Goal: Entertainment & Leisure: Consume media (video, audio)

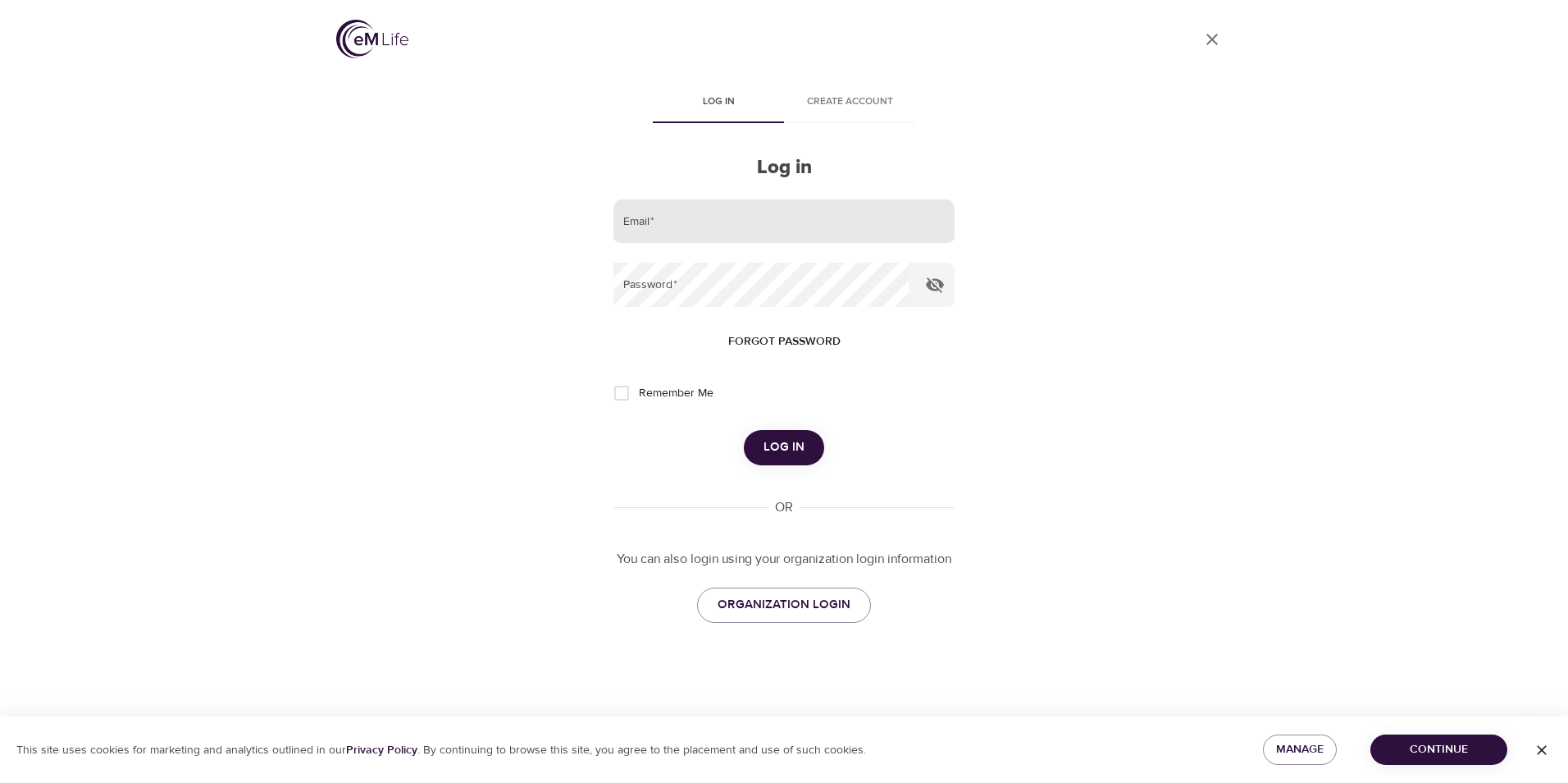
click at [683, 221] on input "email" at bounding box center [784, 221] width 341 height 44
type input "[EMAIL_ADDRESS][DOMAIN_NAME]"
click at [744, 430] on button "Log in" at bounding box center [784, 447] width 81 height 34
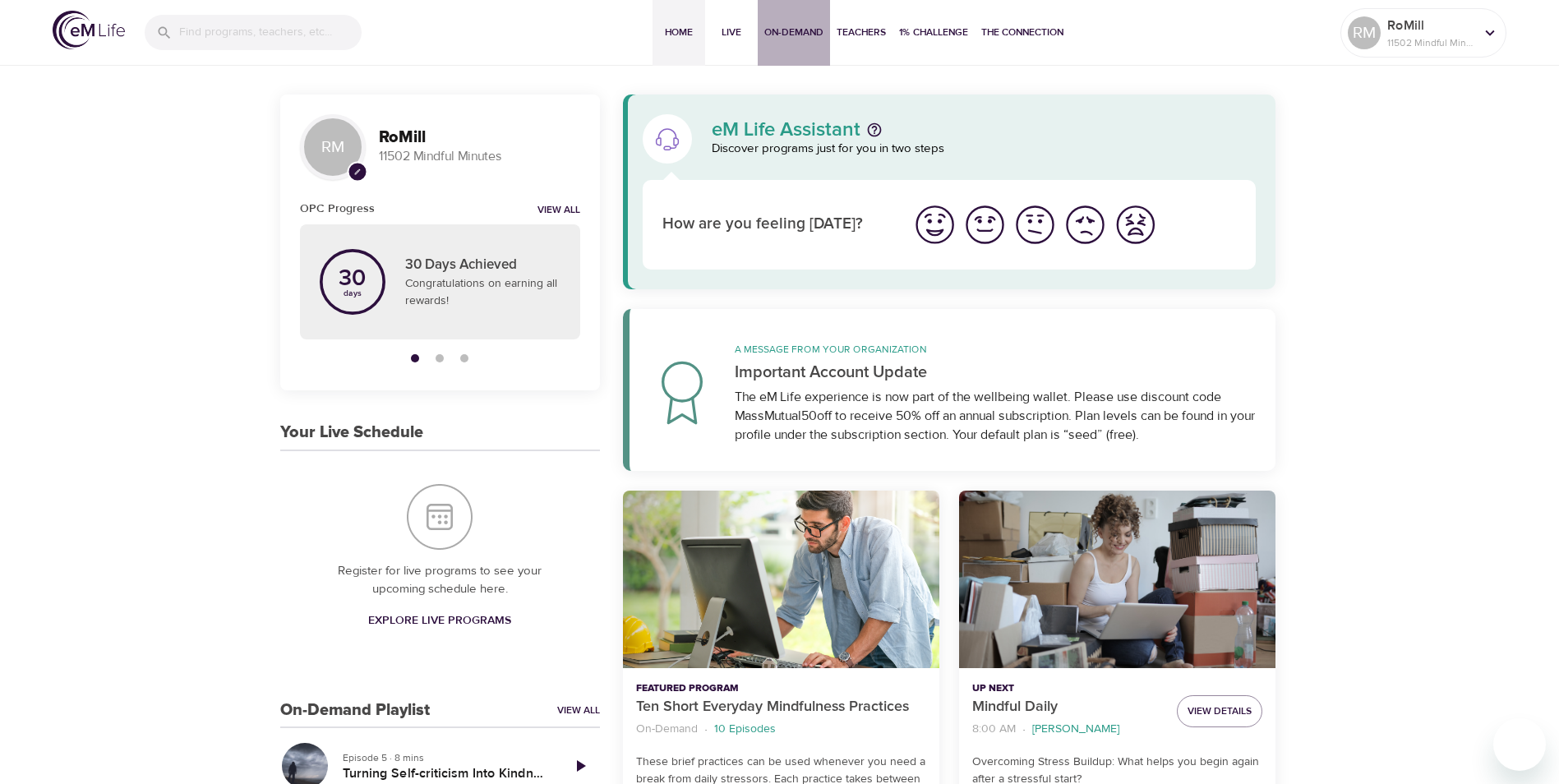
click at [795, 33] on span "On-Demand" at bounding box center [793, 33] width 59 height 18
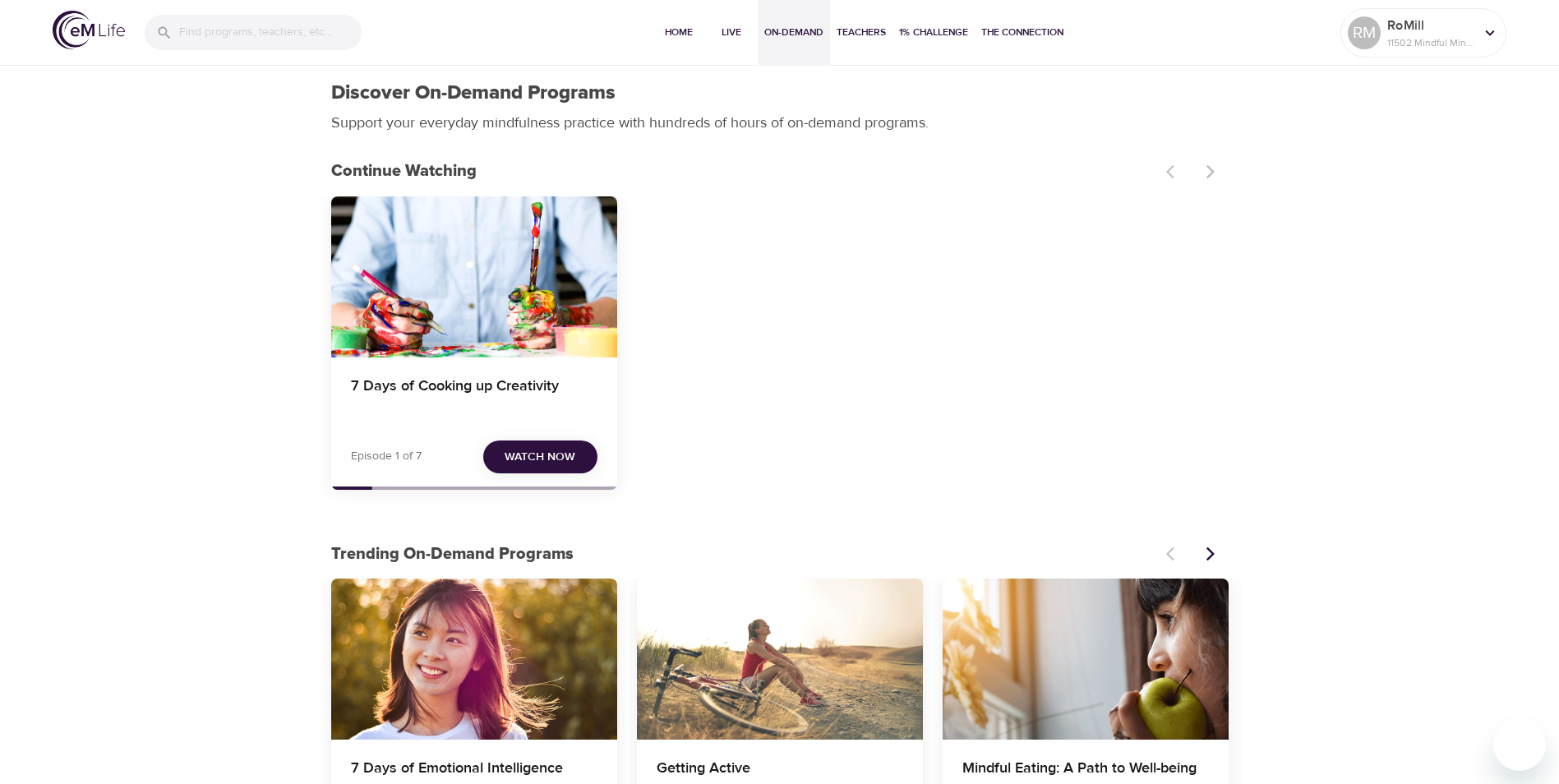
click at [560, 454] on span "Watch Now" at bounding box center [540, 457] width 70 height 20
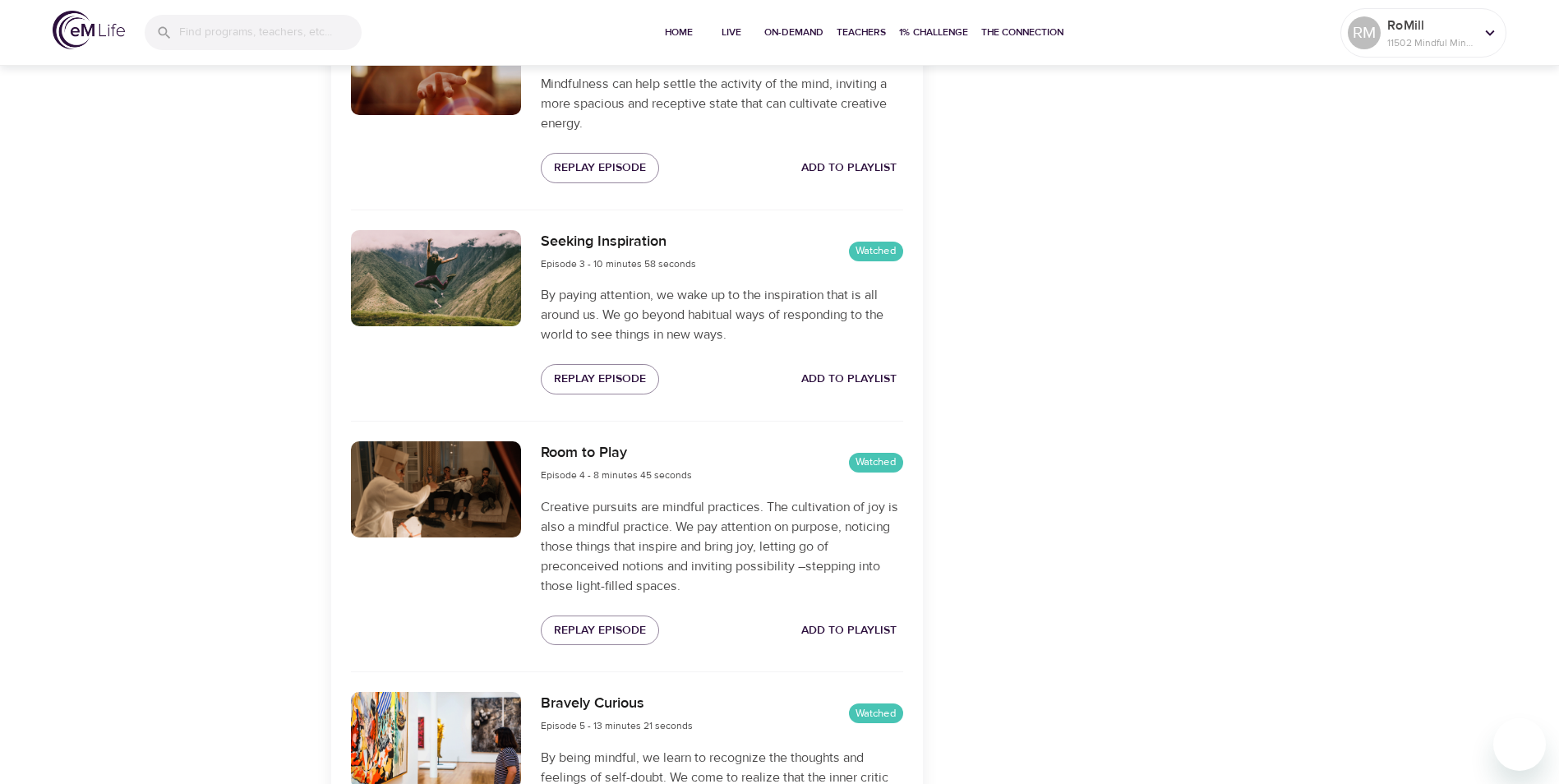
scroll to position [904, 0]
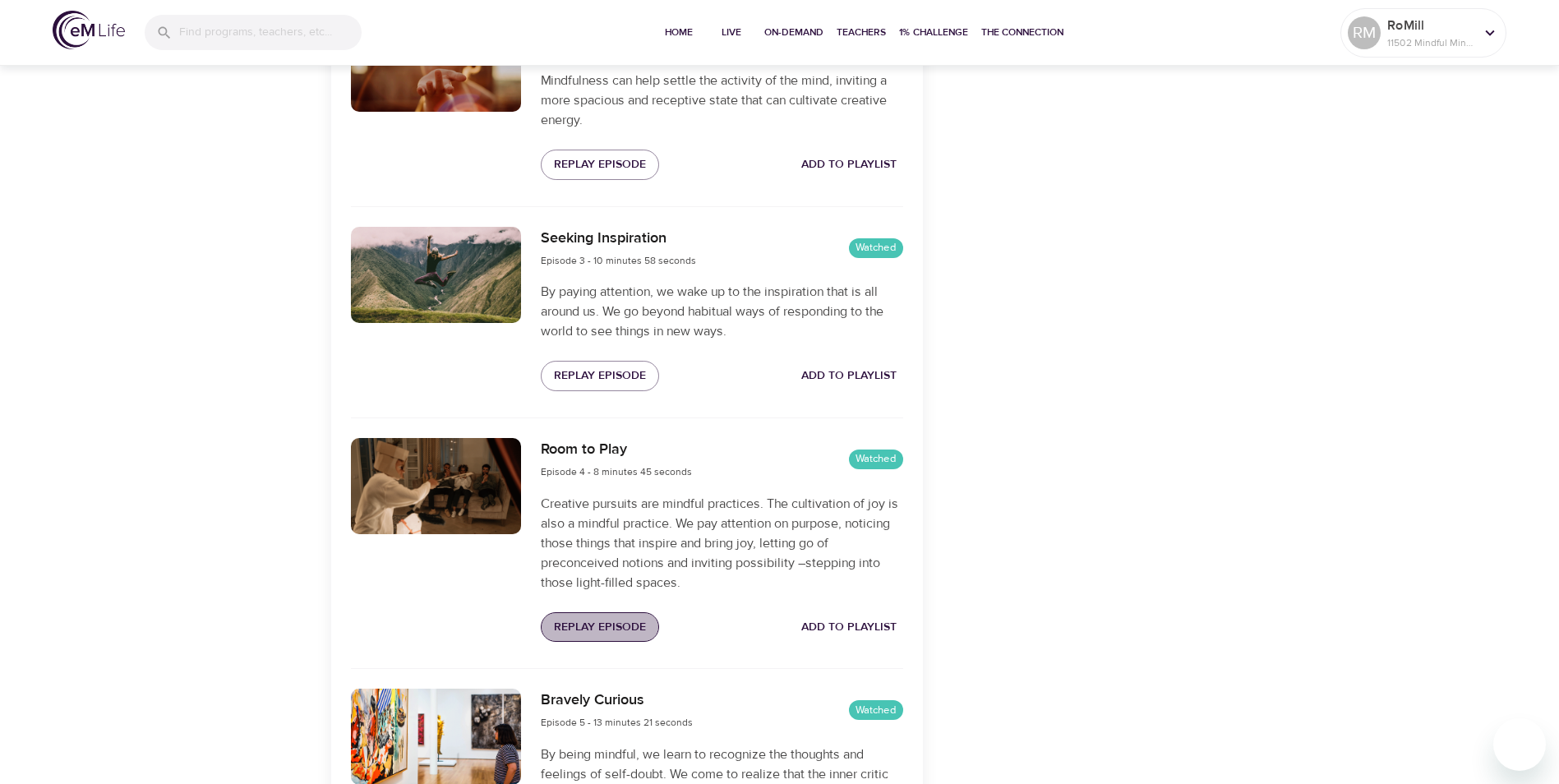
click at [612, 623] on span "Replay Episode" at bounding box center [600, 627] width 92 height 20
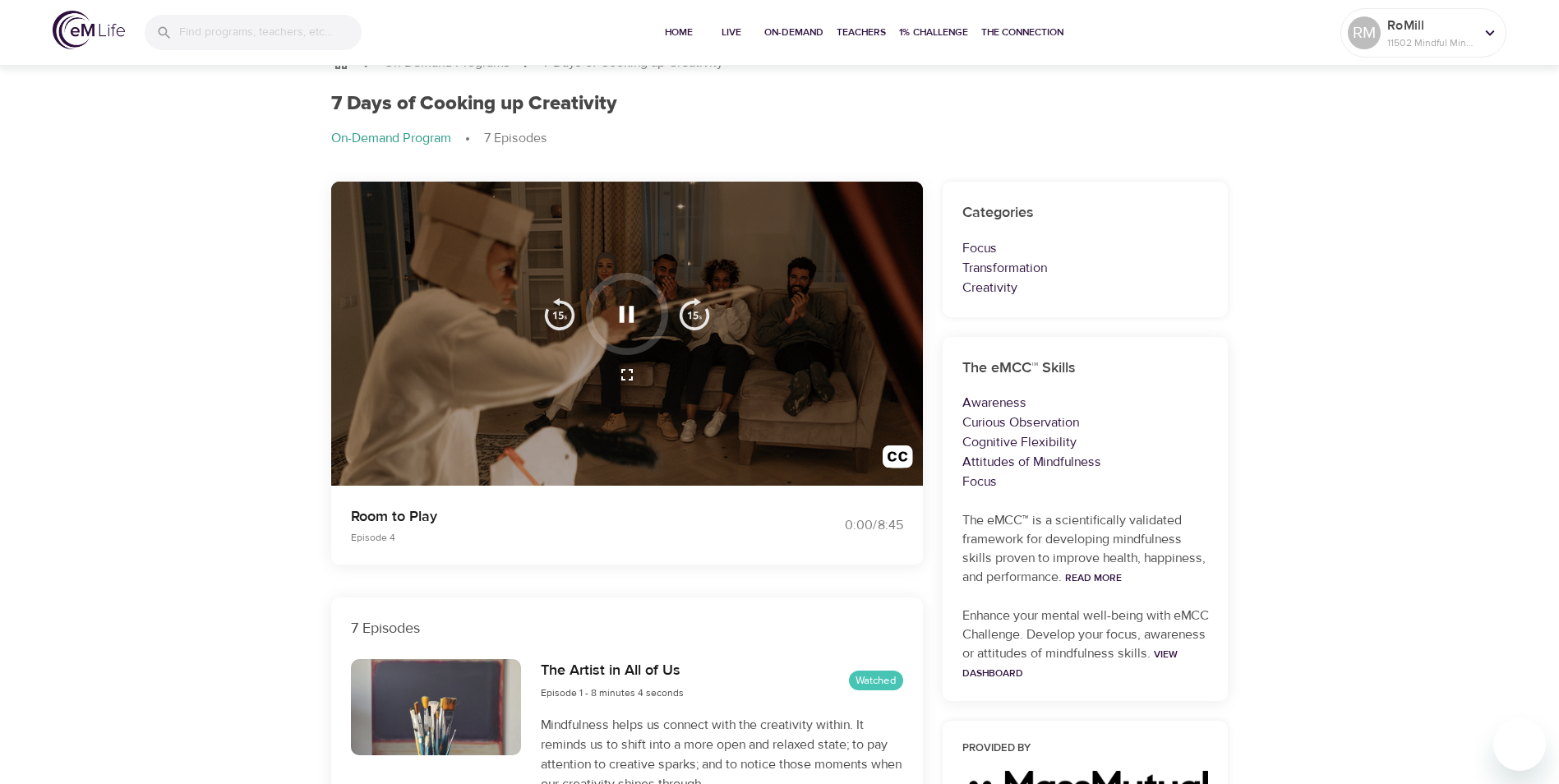
scroll to position [0, 0]
